Goal: Information Seeking & Learning: Learn about a topic

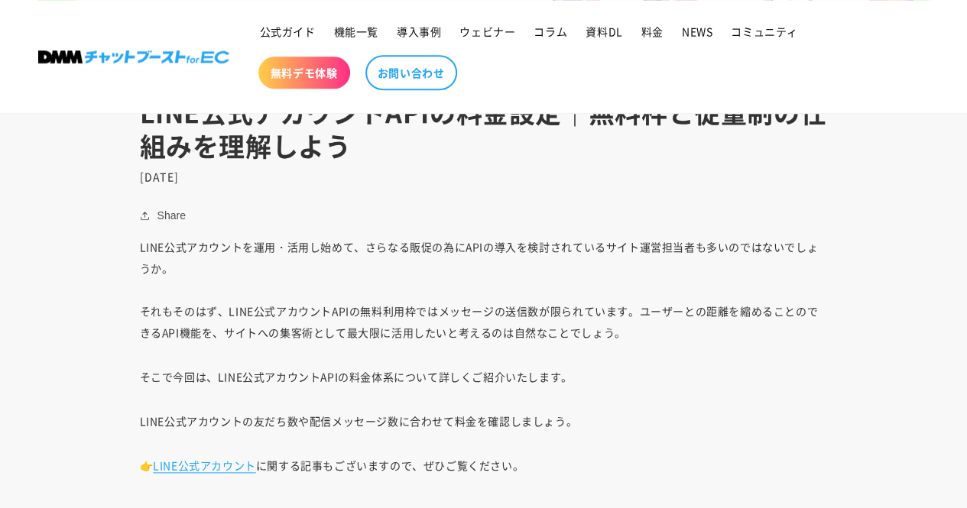
scroll to position [765, 0]
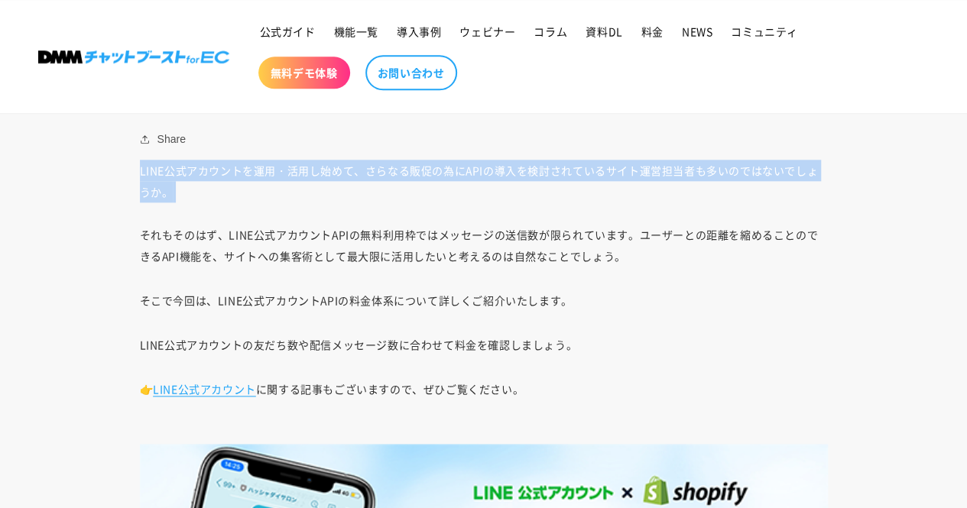
drag, startPoint x: 133, startPoint y: 177, endPoint x: 296, endPoint y: 210, distance: 166.3
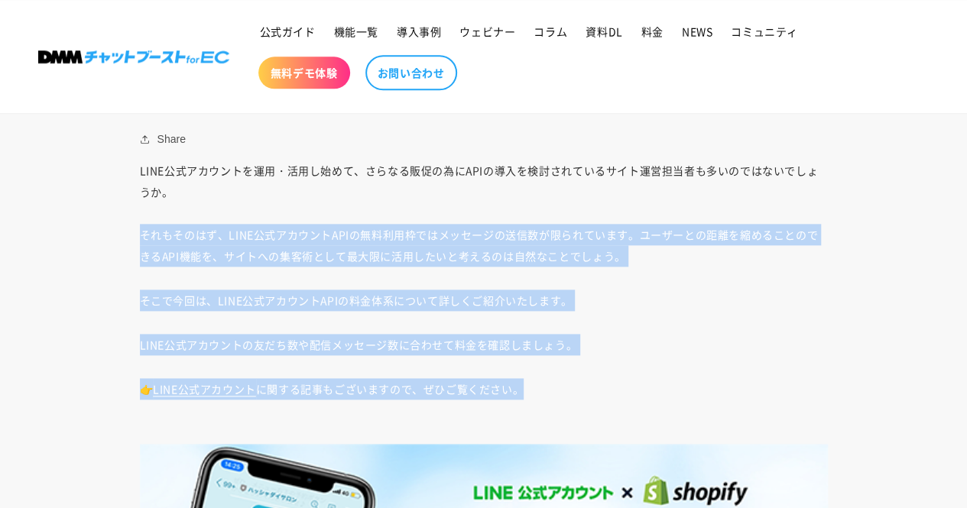
drag, startPoint x: 142, startPoint y: 238, endPoint x: 774, endPoint y: 359, distance: 643.0
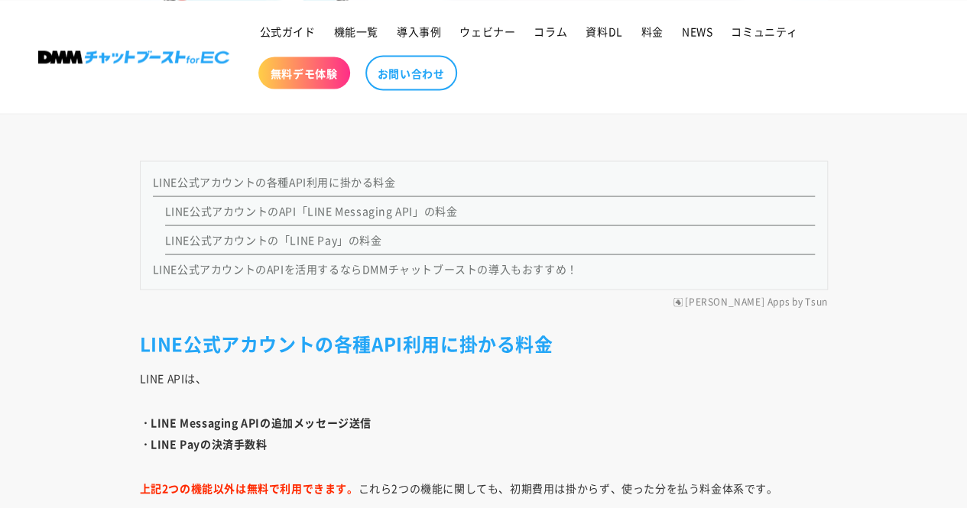
scroll to position [1376, 0]
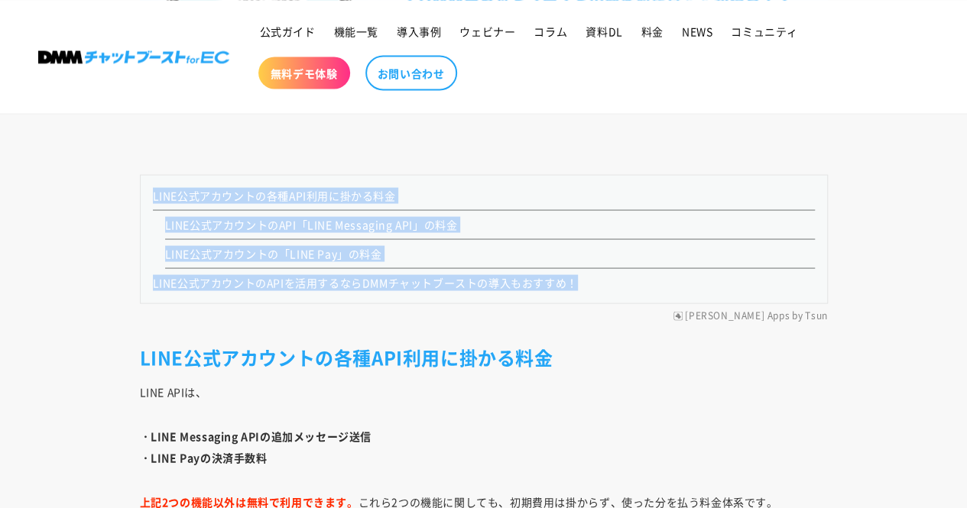
drag, startPoint x: 145, startPoint y: 196, endPoint x: 633, endPoint y: 295, distance: 497.9
click at [633, 295] on nav "LINE公式アカウントの各種API利用に掛かる料金 LINE公式アカウントのAPI「LINE Messaging API」の料金 LINE公式アカウントの「L…" at bounding box center [484, 238] width 688 height 129
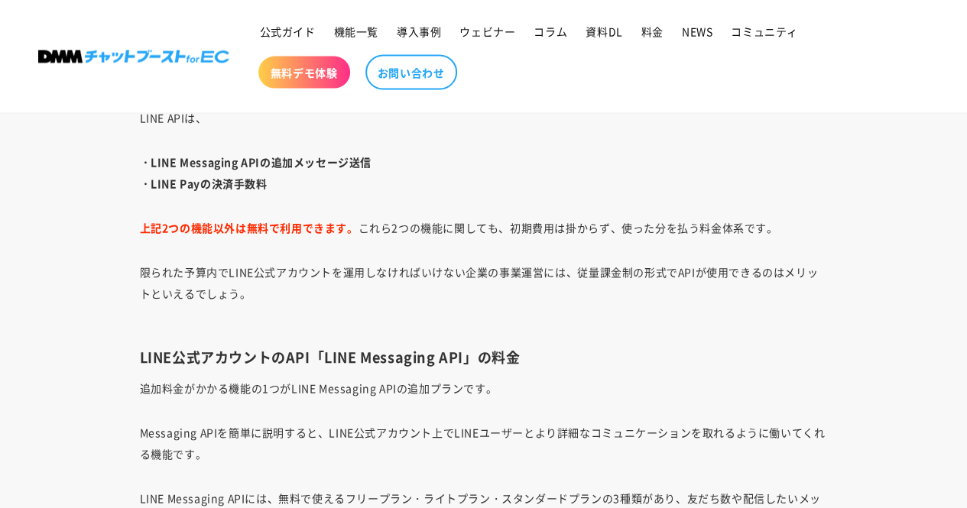
scroll to position [1682, 0]
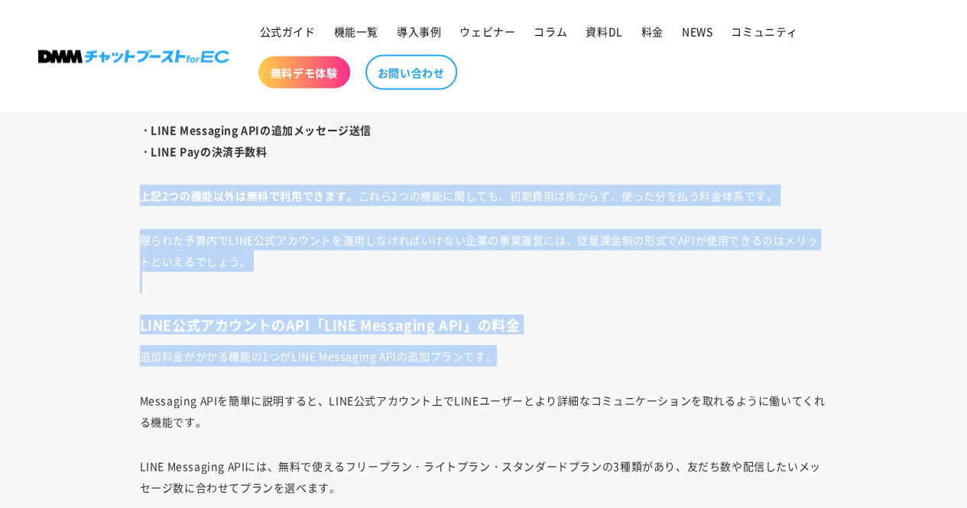
drag, startPoint x: 134, startPoint y: 197, endPoint x: 872, endPoint y: 356, distance: 754.7
click at [719, 354] on p "追加料金がかかる機能の1つがLINE Messaging APIの追加プランです。" at bounding box center [484, 356] width 688 height 21
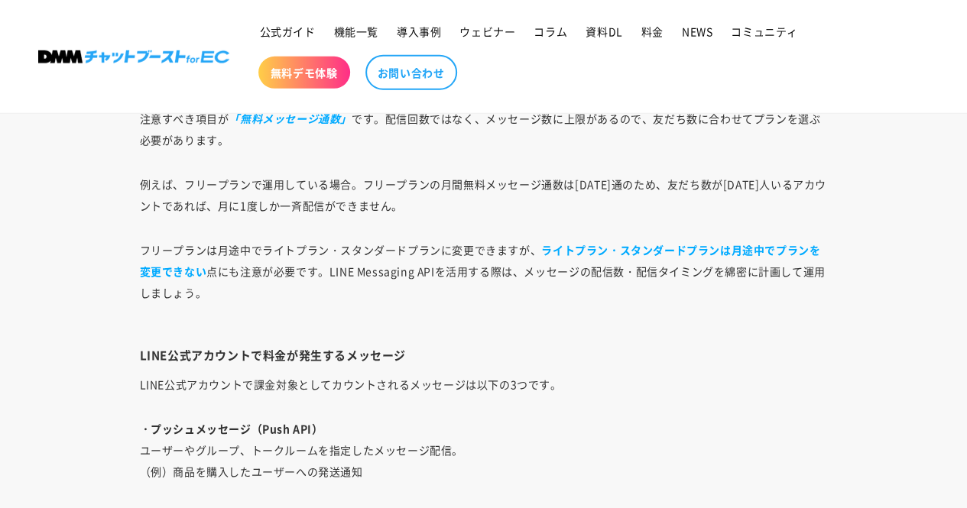
scroll to position [2217, 0]
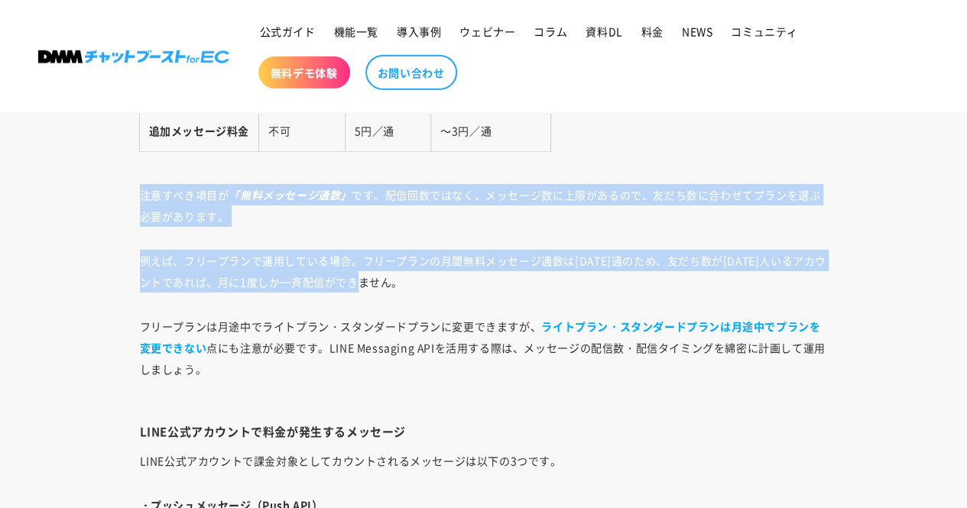
drag, startPoint x: 132, startPoint y: 191, endPoint x: 905, endPoint y: 279, distance: 778.0
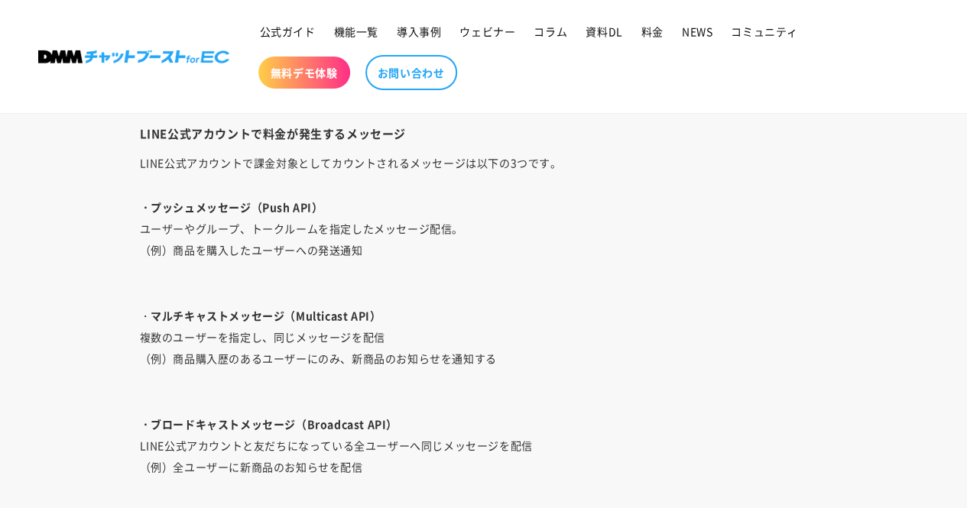
scroll to position [2447, 0]
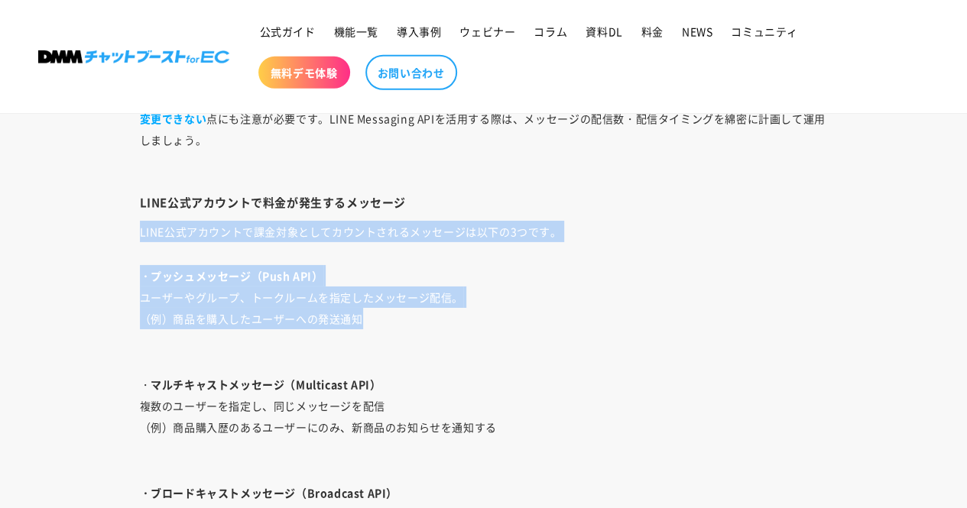
drag, startPoint x: 133, startPoint y: 233, endPoint x: 689, endPoint y: 308, distance: 560.9
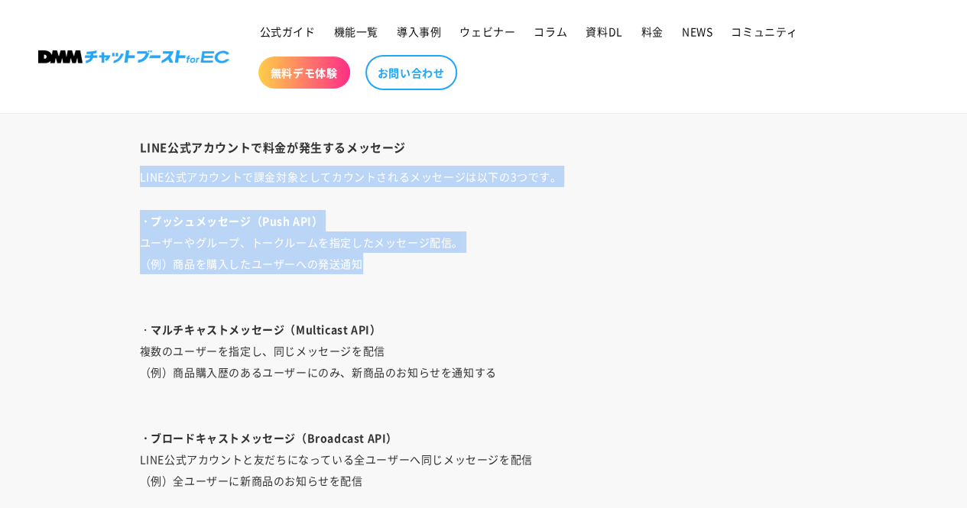
scroll to position [2523, 0]
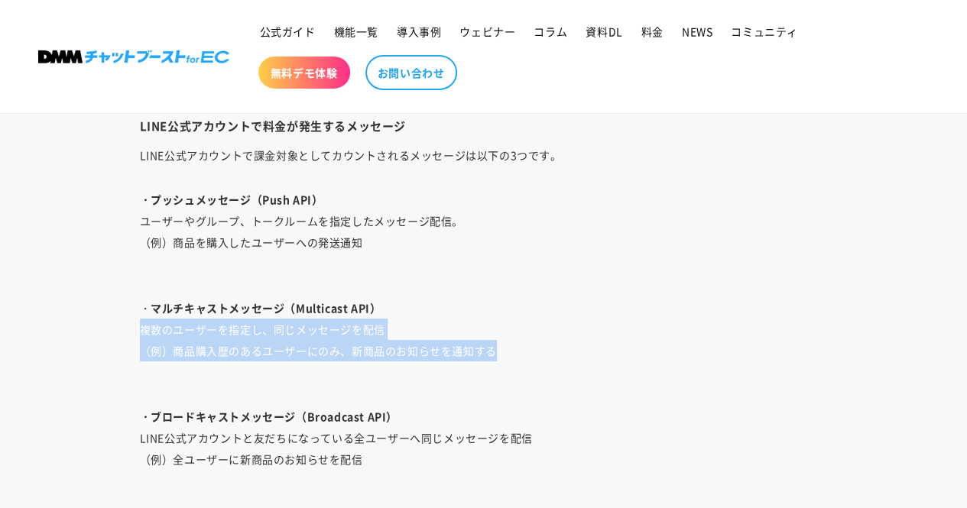
drag, startPoint x: 135, startPoint y: 334, endPoint x: 521, endPoint y: 356, distance: 386.7
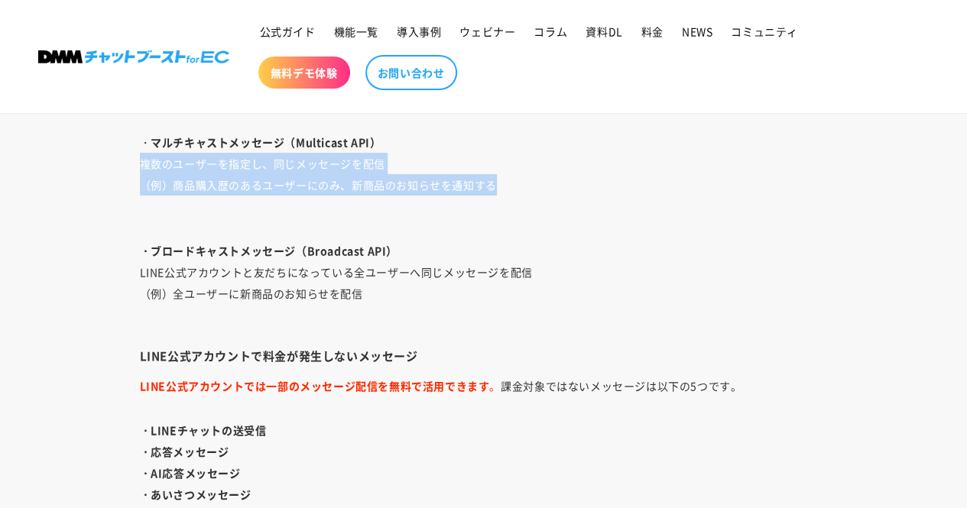
scroll to position [2753, 0]
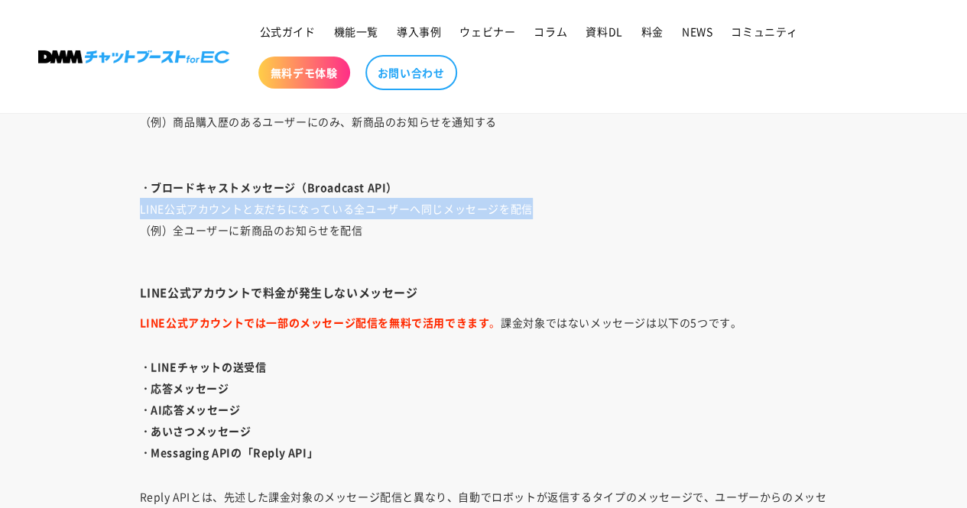
drag, startPoint x: 154, startPoint y: 211, endPoint x: 547, endPoint y: 216, distance: 392.3
click at [549, 210] on p "・ブロードキャストメッセージ（Broadcast API） LINE公式アカウントと友だちになっている全ユーザーへ同じメッセージを配信 （例）全ユーザーに新商…" at bounding box center [484, 220] width 688 height 86
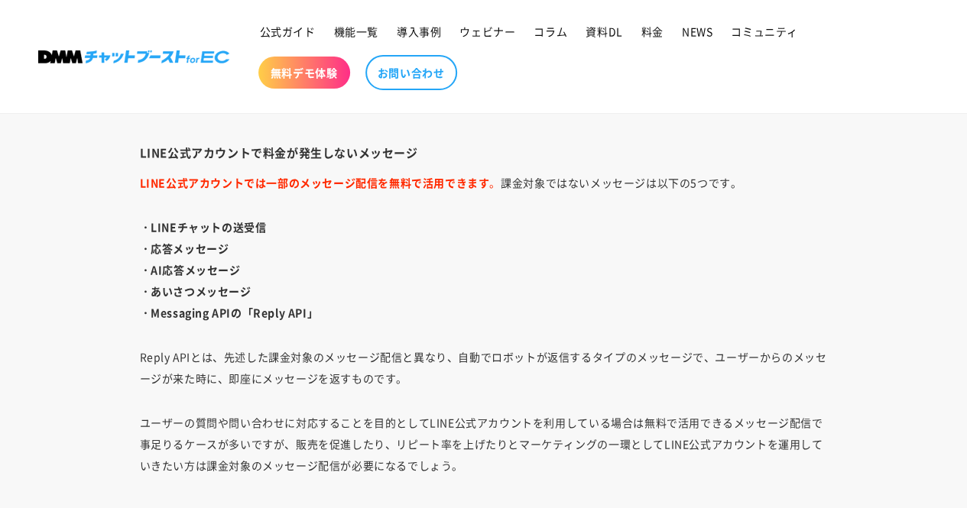
scroll to position [2906, 0]
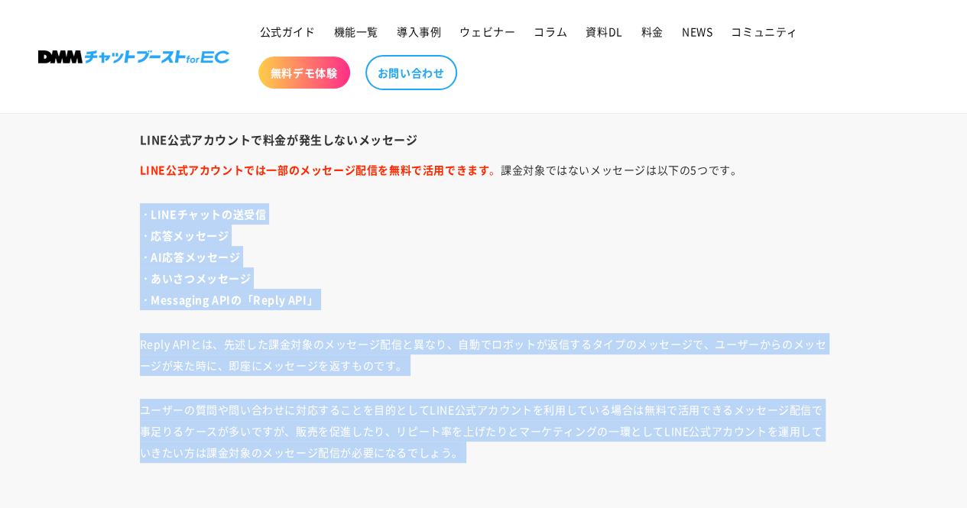
drag, startPoint x: 133, startPoint y: 216, endPoint x: 844, endPoint y: 463, distance: 752.8
click at [844, 463] on div "LINE公式アカウントを運用・活用し始めて、さらなる販促の為にAPIの導入を検討されているサイト運営担当者も多いのではないでしょうか。 それもそのはず、LIN…" at bounding box center [484, 179] width 765 height 4320
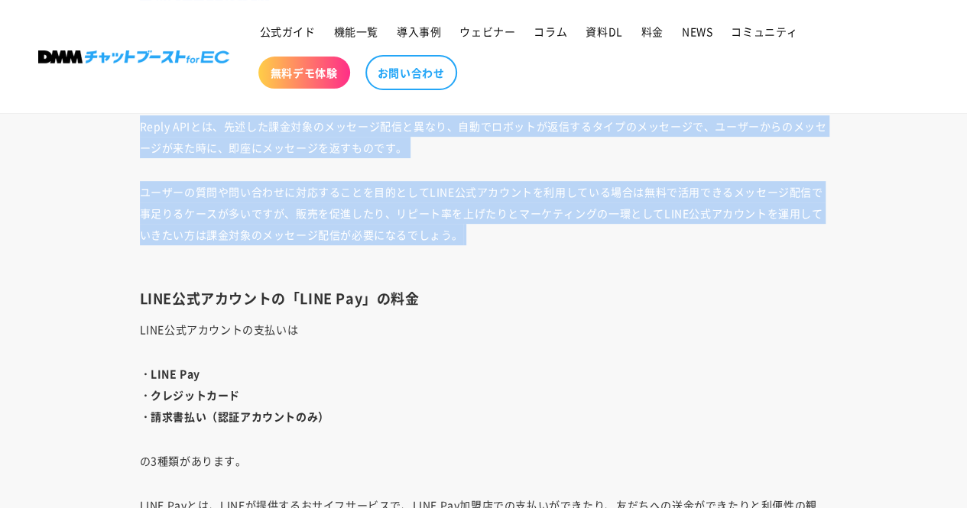
scroll to position [3288, 0]
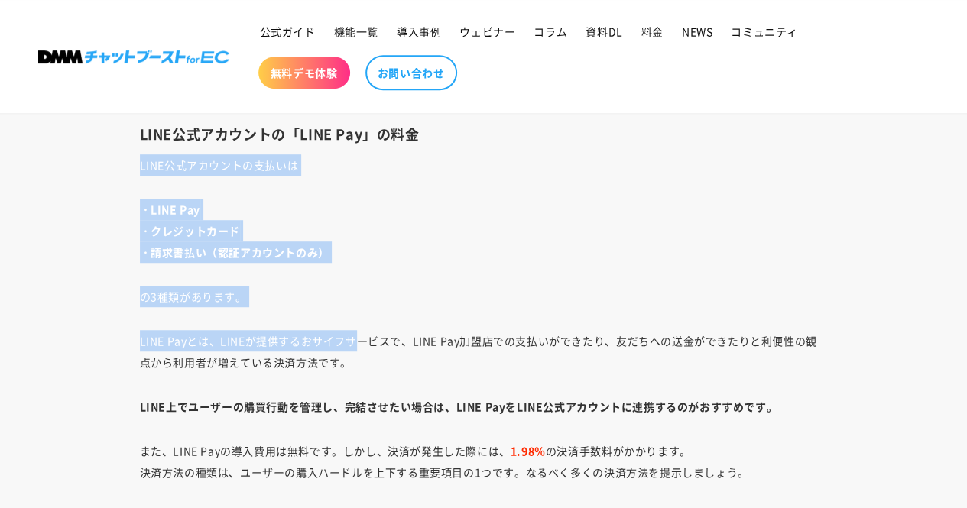
drag, startPoint x: 137, startPoint y: 175, endPoint x: 354, endPoint y: 310, distance: 255.5
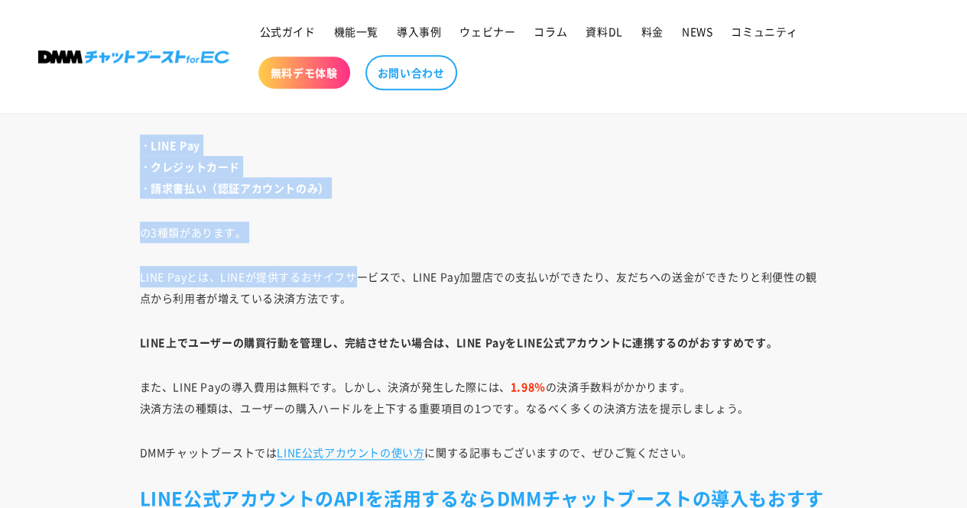
scroll to position [3441, 0]
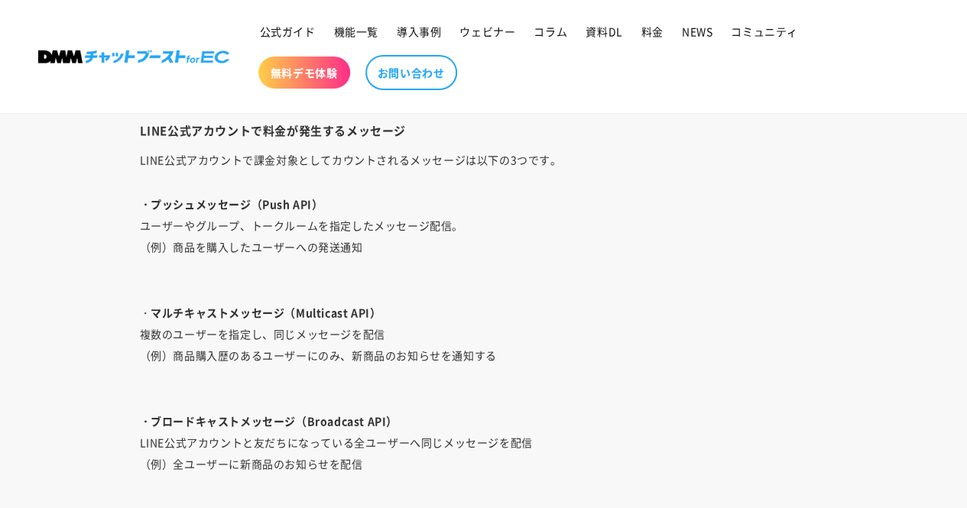
scroll to position [2600, 0]
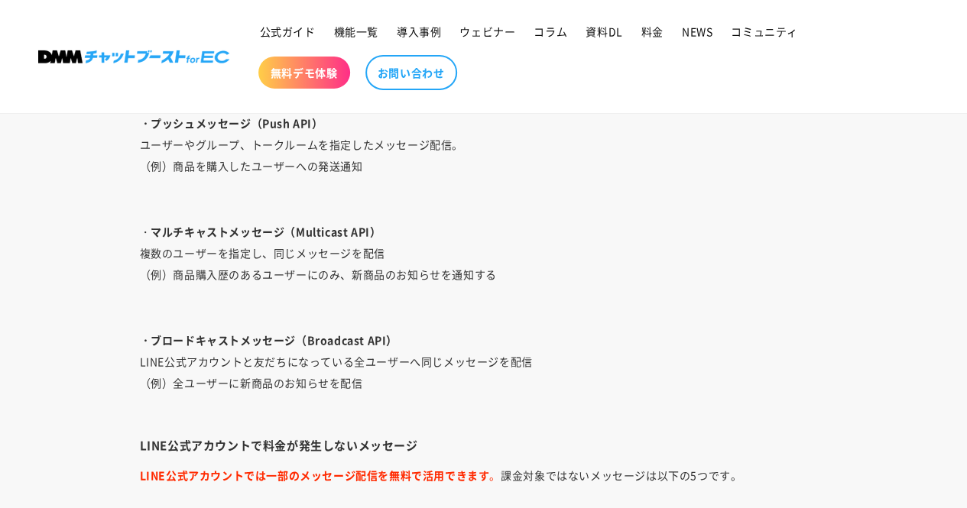
click at [148, 153] on p "・プッシュメッセージ（Push API） ユーザーやグループ、トークルームを指定したメッセージ配信。 （例）商品を購入したユーザーへの発送通知" at bounding box center [484, 155] width 688 height 86
drag, startPoint x: 148, startPoint y: 167, endPoint x: 378, endPoint y: 155, distance: 230.5
click at [378, 155] on p "・プッシュメッセージ（Push API） ユーザーやグループ、トークルームを指定したメッセージ配信。 （例）商品を購入したユーザーへの発送通知" at bounding box center [484, 155] width 688 height 86
click at [372, 163] on p "・プッシュメッセージ（Push API） ユーザーやグループ、トークルームを指定したメッセージ配信。 （例）商品を購入したユーザーへの発送通知" at bounding box center [484, 155] width 688 height 86
click at [373, 164] on p "・プッシュメッセージ（Push API） ユーザーやグループ、トークルームを指定したメッセージ配信。 （例）商品を購入したユーザーへの発送通知" at bounding box center [484, 155] width 688 height 86
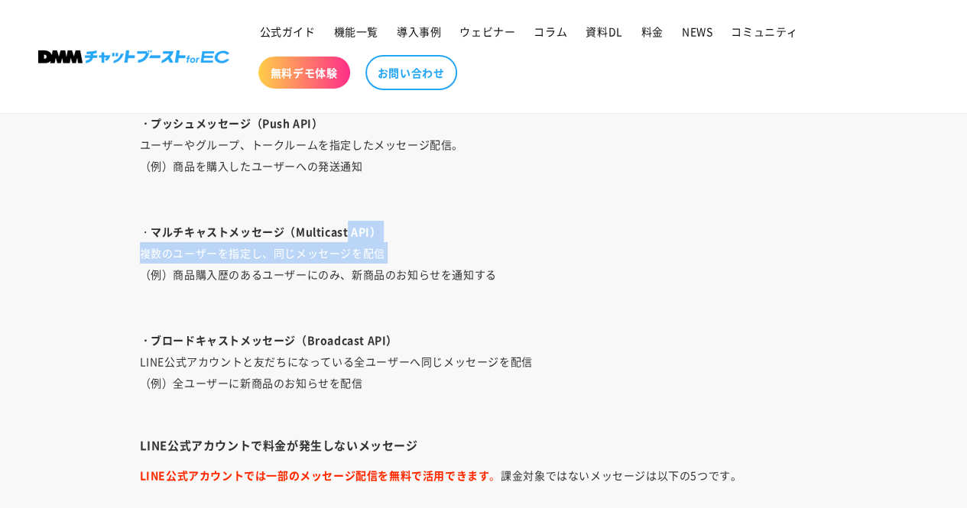
drag, startPoint x: 122, startPoint y: 265, endPoint x: 347, endPoint y: 232, distance: 227.3
click at [347, 232] on div "LINE公式アカウントを運用・活用し始めて、さらなる販促の為にAPIの導入を検討されているサイト運営担当者も多いのではないでしょうか。 それもそのはず、LIN…" at bounding box center [484, 485] width 765 height 4320
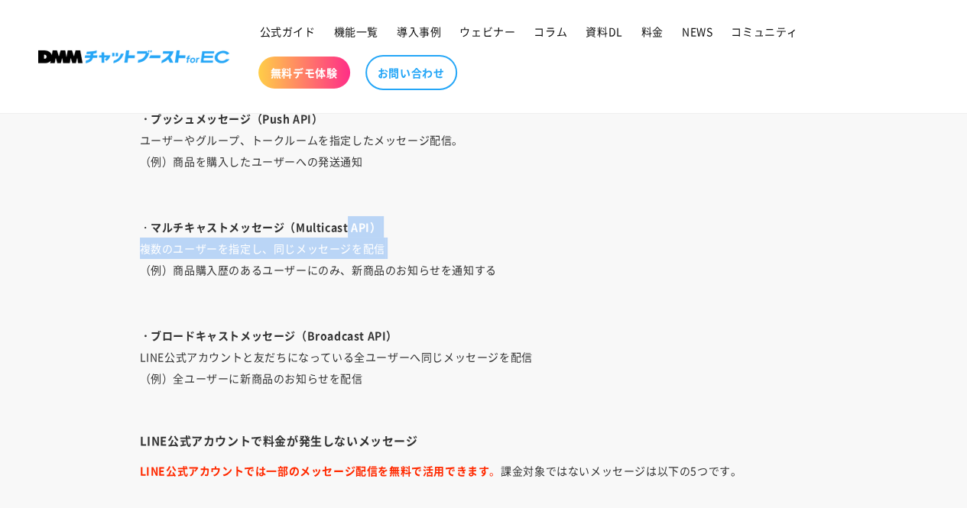
scroll to position [2753, 0]
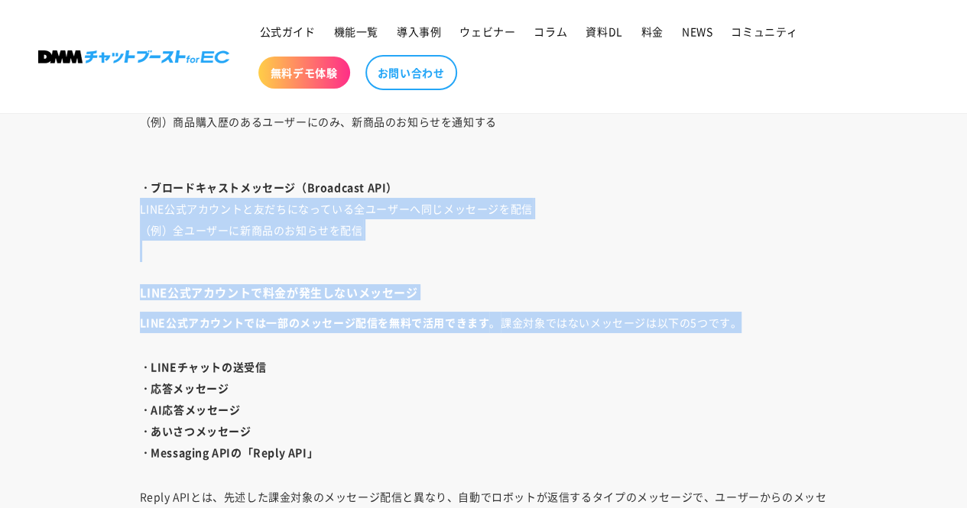
drag, startPoint x: 125, startPoint y: 213, endPoint x: 738, endPoint y: 318, distance: 621.5
click at [768, 316] on div "LINE公式アカウントを運用・活用し始めて、さらなる販促の為にAPIの導入を検討されているサイト運営担当者も多いのではないでしょうか。 それもそのはず、LIN…" at bounding box center [484, 332] width 765 height 4320
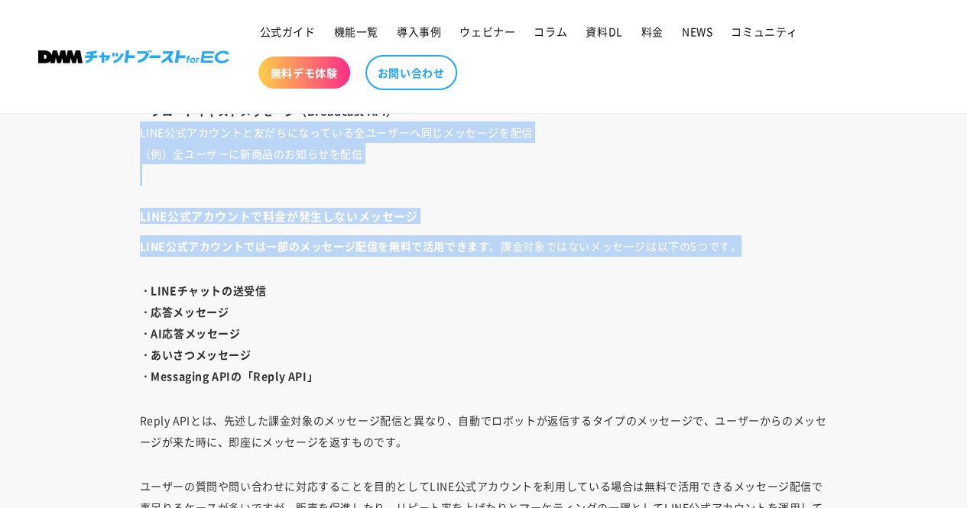
scroll to position [2906, 0]
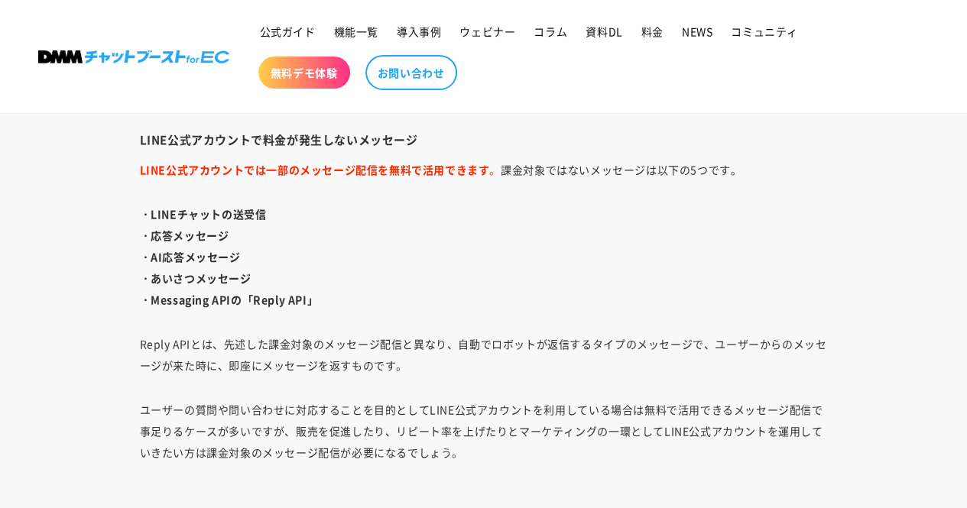
click at [317, 294] on strong "・Messaging APIの「Reply API」" at bounding box center [229, 299] width 179 height 15
